Goal: Navigation & Orientation: Find specific page/section

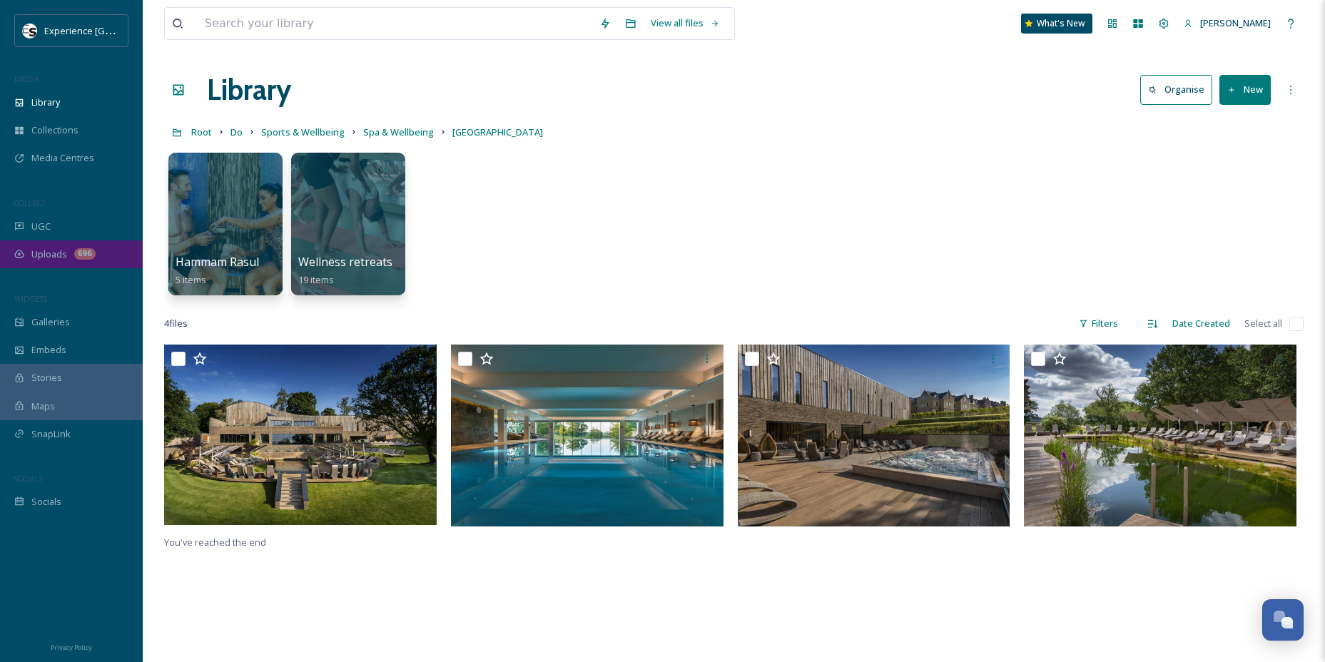
click at [39, 248] on span "Uploads" at bounding box center [49, 255] width 36 height 14
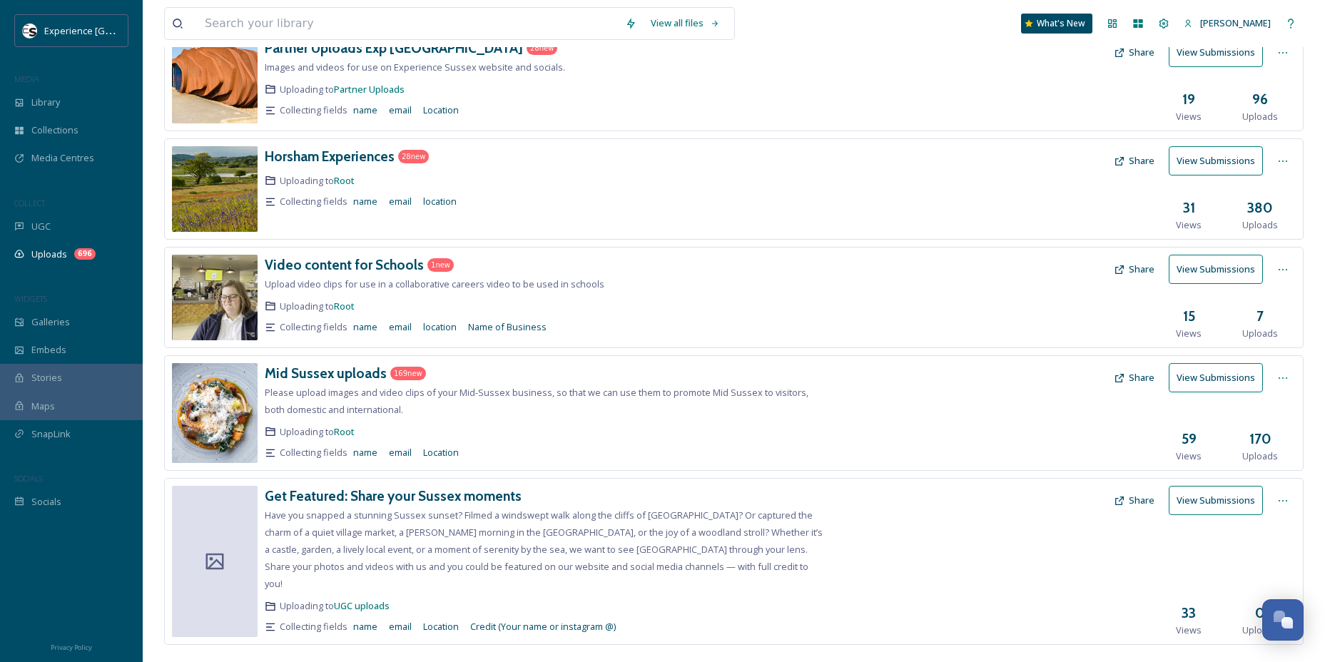
scroll to position [328, 0]
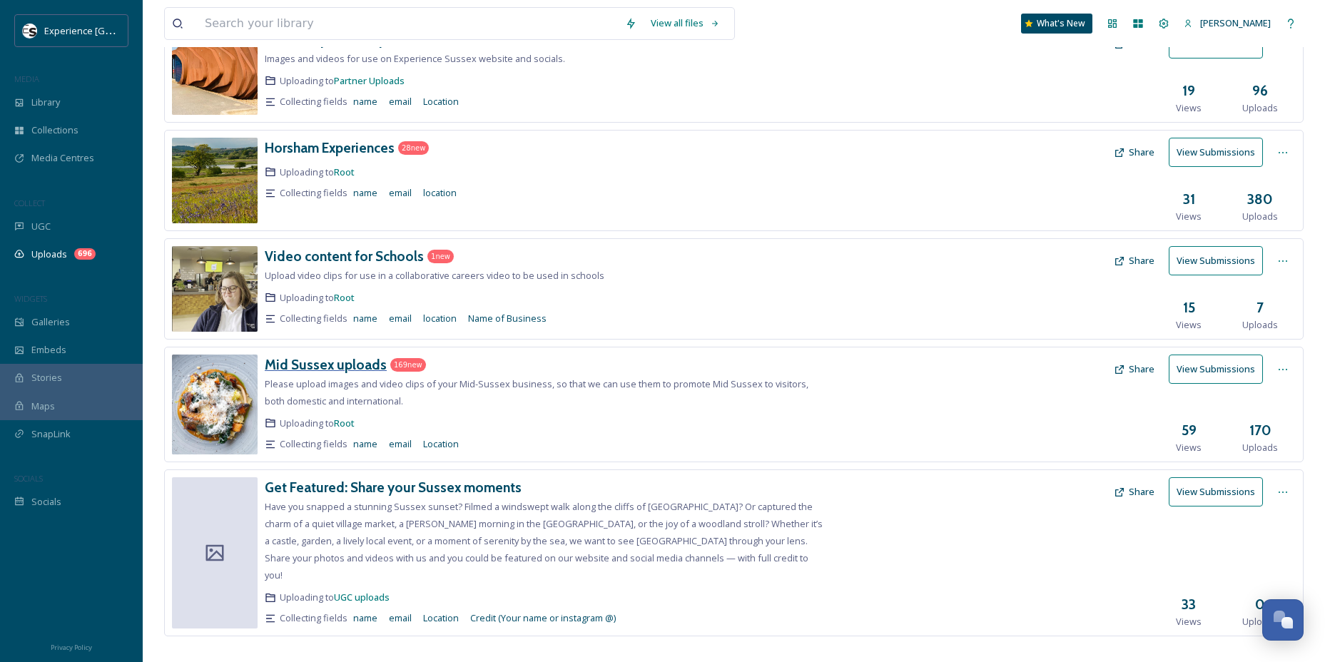
click at [320, 360] on h3 "Mid Sussex uploads" at bounding box center [326, 364] width 122 height 17
